Goal: Use online tool/utility

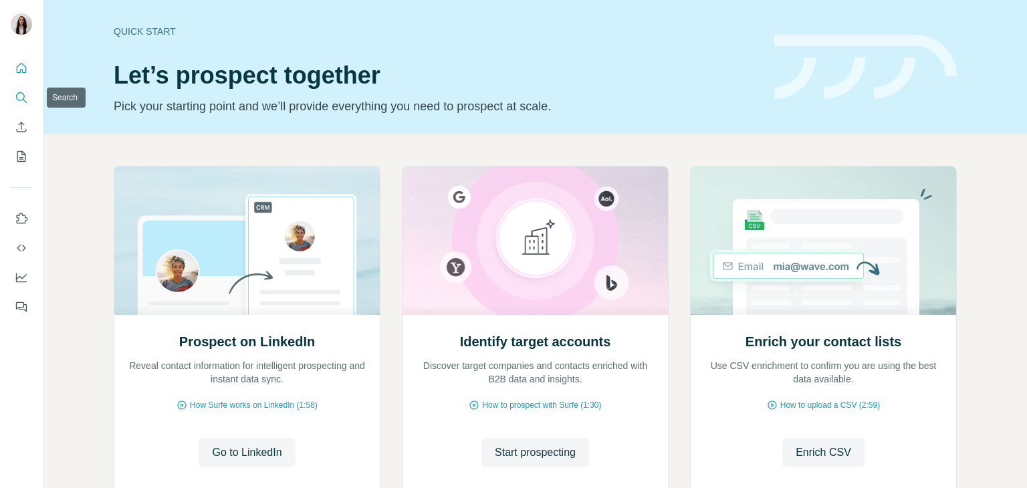
click at [17, 92] on icon "Search" at bounding box center [21, 97] width 13 height 13
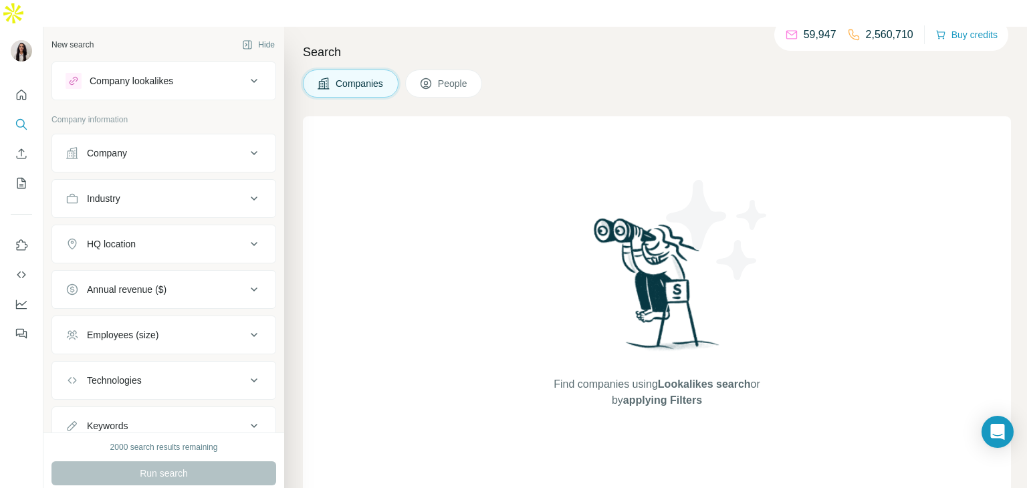
click at [248, 145] on icon at bounding box center [254, 153] width 16 height 16
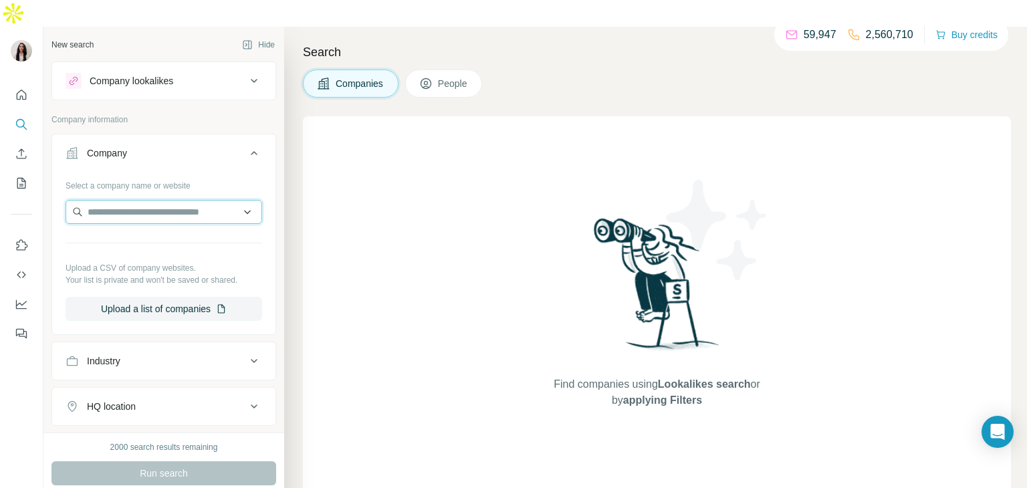
click at [211, 200] on input "text" at bounding box center [164, 212] width 197 height 24
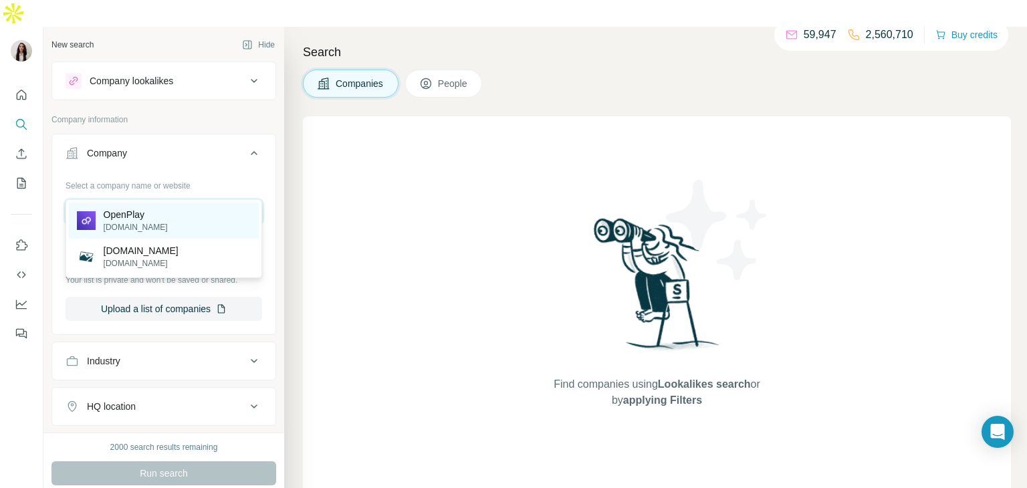
type input "**********"
click at [227, 220] on div "OpenPlay [DOMAIN_NAME]" at bounding box center [164, 221] width 190 height 36
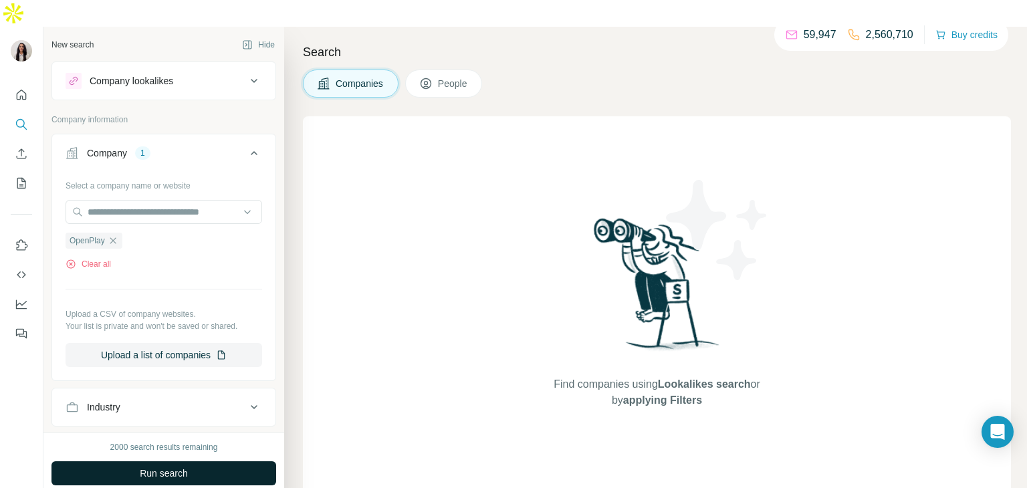
click at [211, 461] on button "Run search" at bounding box center [163, 473] width 225 height 24
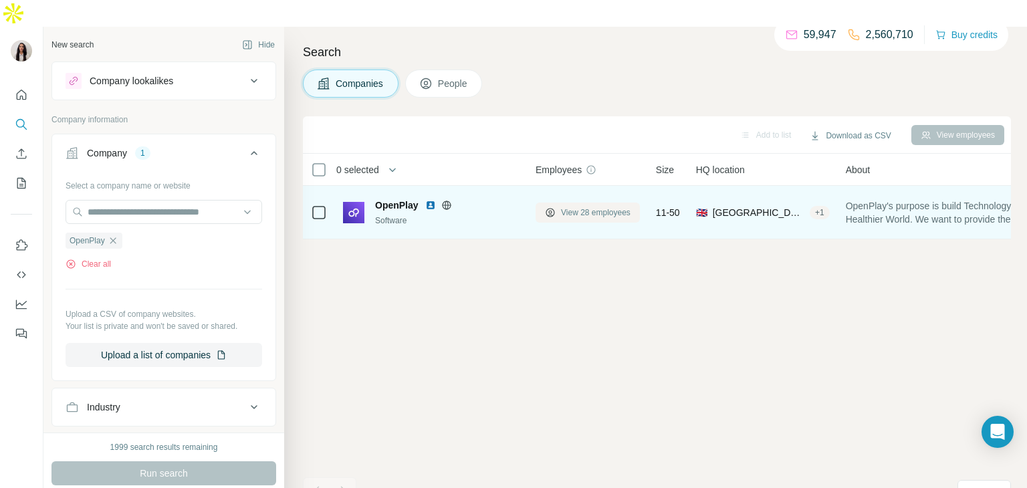
click at [573, 207] on span "View 28 employees" at bounding box center [596, 213] width 70 height 12
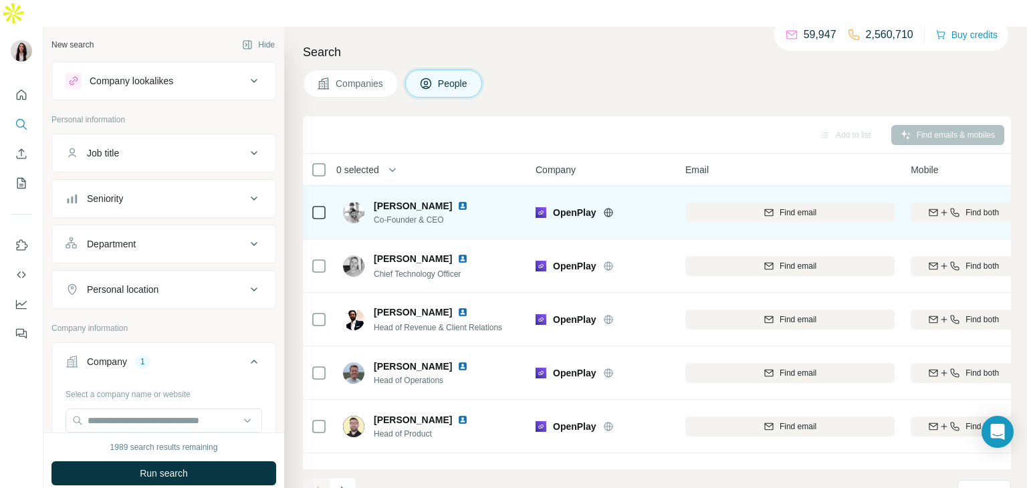
click at [457, 201] on img at bounding box center [462, 206] width 11 height 11
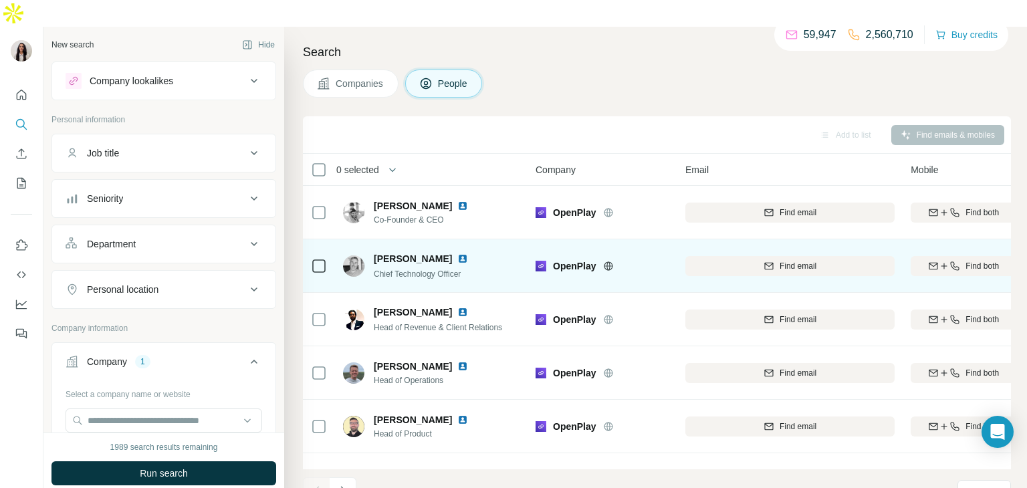
click at [457, 253] on img at bounding box center [462, 258] width 11 height 11
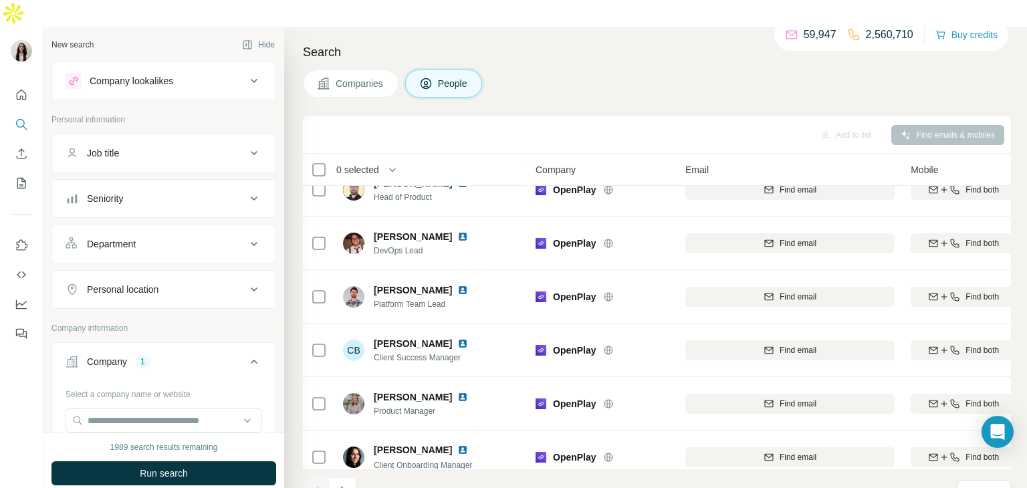
scroll to position [251, 0]
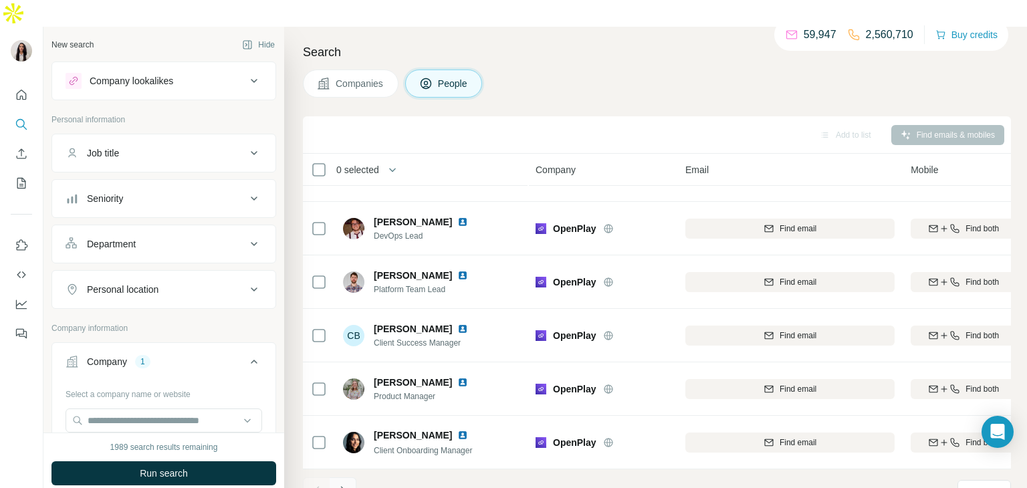
click at [350, 477] on button "Navigate to next page" at bounding box center [343, 490] width 27 height 27
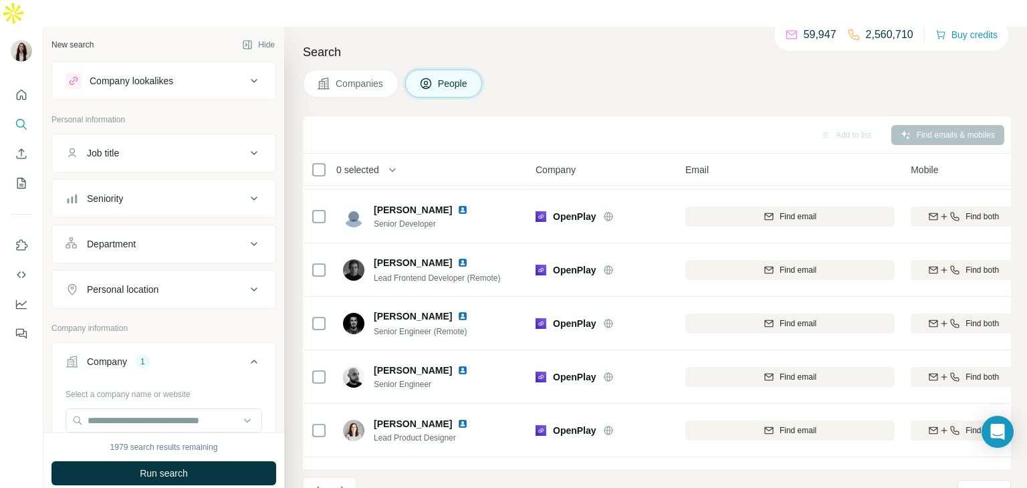
scroll to position [0, 0]
